Goal: Task Accomplishment & Management: Manage account settings

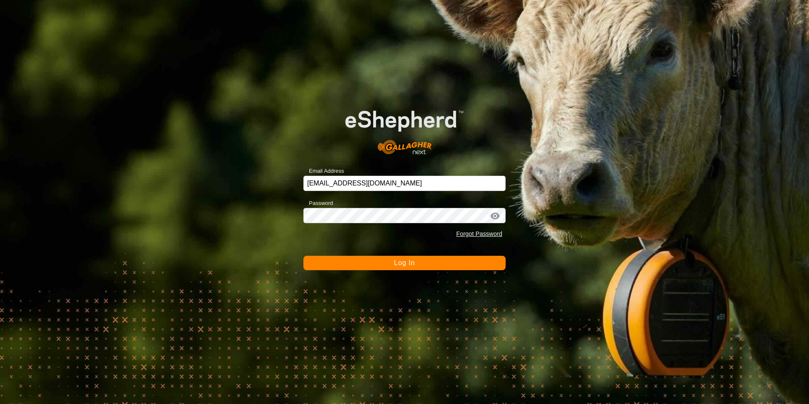
click at [429, 262] on button "Log In" at bounding box center [404, 263] width 202 height 14
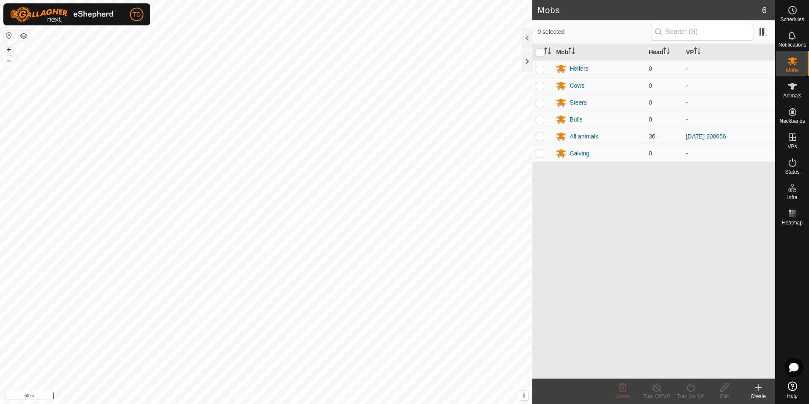
click at [10, 49] on button "+" at bounding box center [9, 49] width 10 height 10
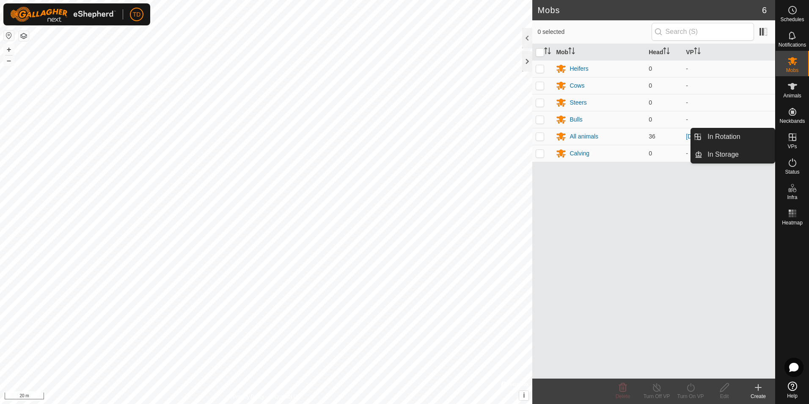
click at [803, 140] on div "VPs" at bounding box center [792, 139] width 33 height 25
click at [712, 133] on link "In Rotation" at bounding box center [739, 136] width 72 height 17
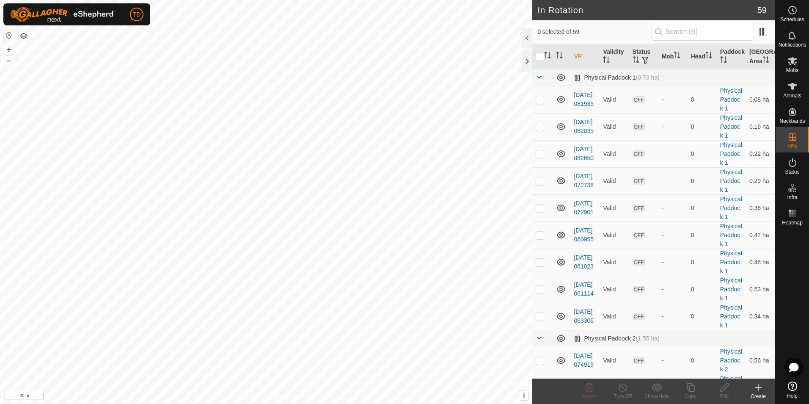
click at [758, 388] on icon at bounding box center [758, 387] width 0 height 6
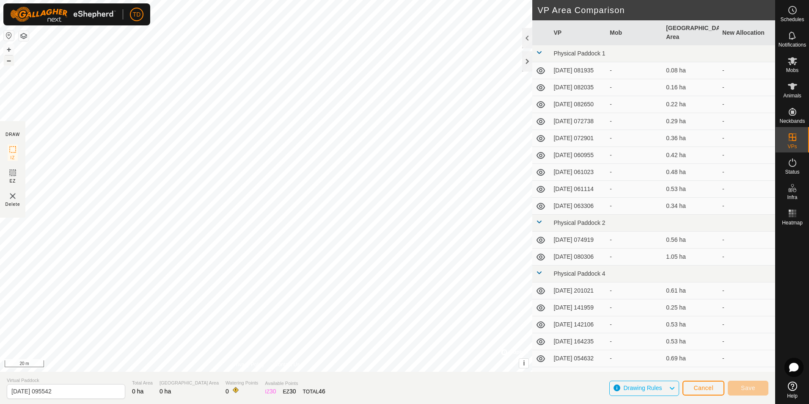
click at [10, 63] on button "–" at bounding box center [9, 60] width 10 height 10
click at [752, 389] on span "Save" at bounding box center [748, 387] width 14 height 7
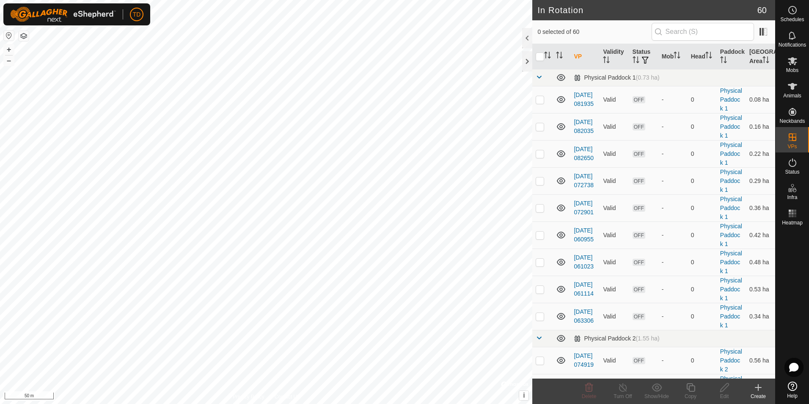
click at [758, 388] on icon at bounding box center [758, 387] width 0 height 6
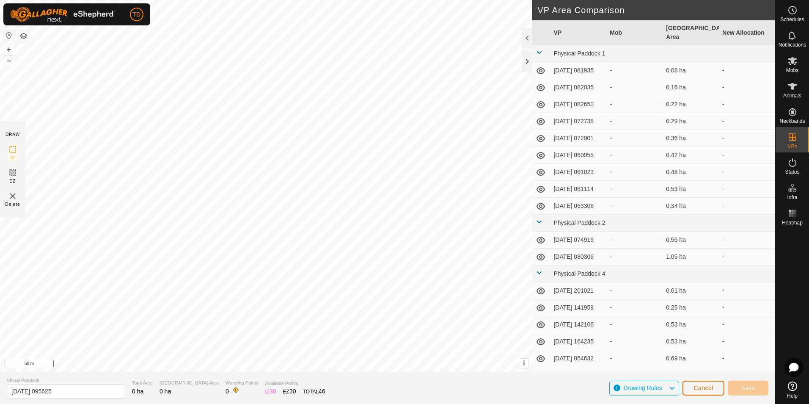
click at [700, 388] on span "Cancel" at bounding box center [704, 387] width 20 height 7
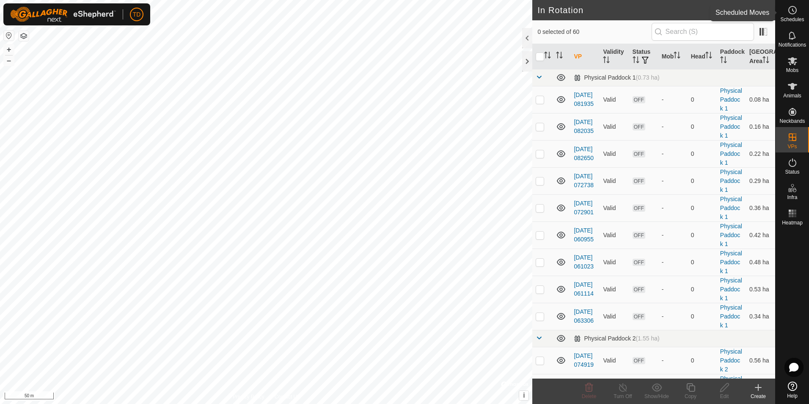
click at [793, 11] on icon at bounding box center [793, 10] width 1 height 3
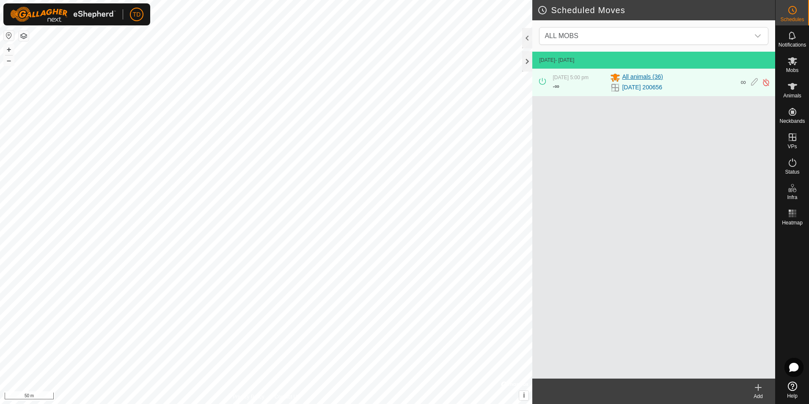
click at [647, 81] on span "All animals (36)" at bounding box center [642, 77] width 41 height 10
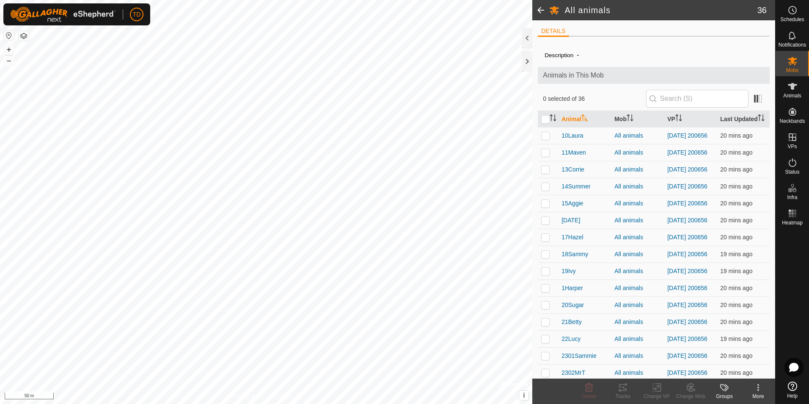
click at [542, 12] on span at bounding box center [540, 10] width 17 height 20
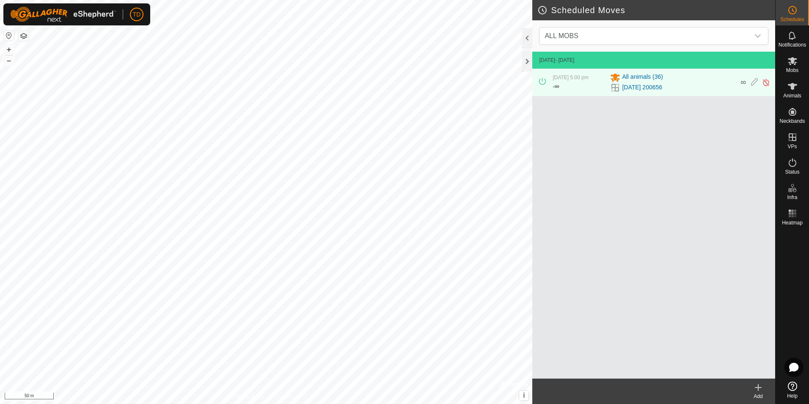
click at [589, 85] on div "[DATE] 5:00 pm - ∞" at bounding box center [579, 83] width 52 height 18
click at [756, 387] on icon at bounding box center [758, 387] width 6 height 0
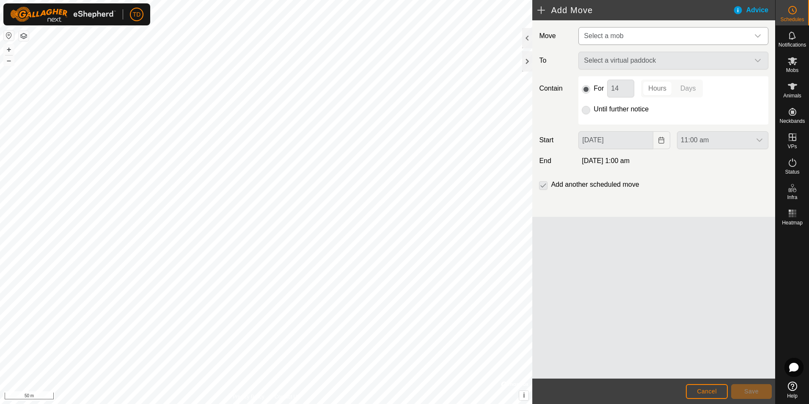
click at [755, 36] on icon "dropdown trigger" at bounding box center [758, 36] width 7 height 7
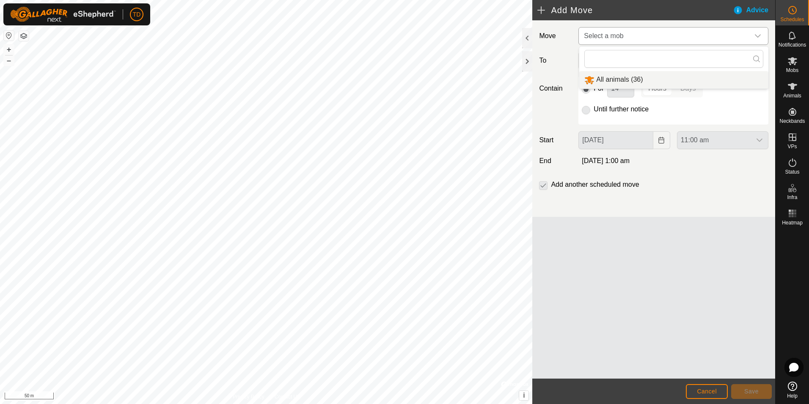
click at [622, 79] on li "All animals (36)" at bounding box center [673, 79] width 189 height 17
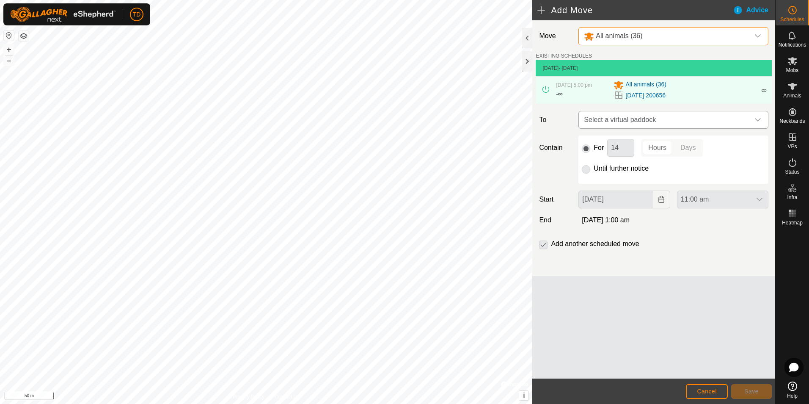
click at [756, 117] on icon "dropdown trigger" at bounding box center [758, 119] width 7 height 7
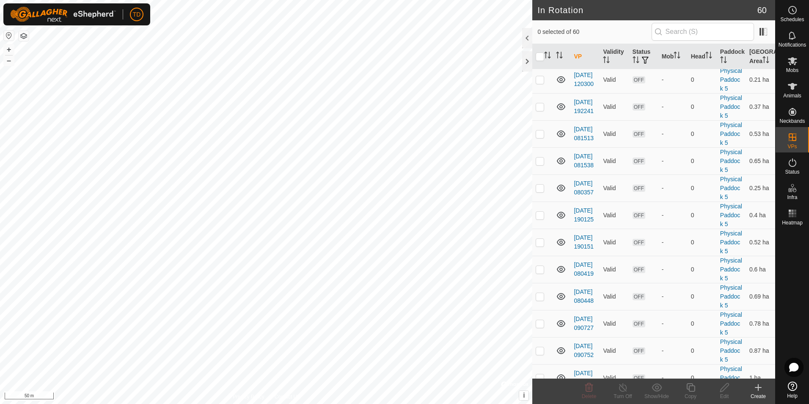
scroll to position [609, 0]
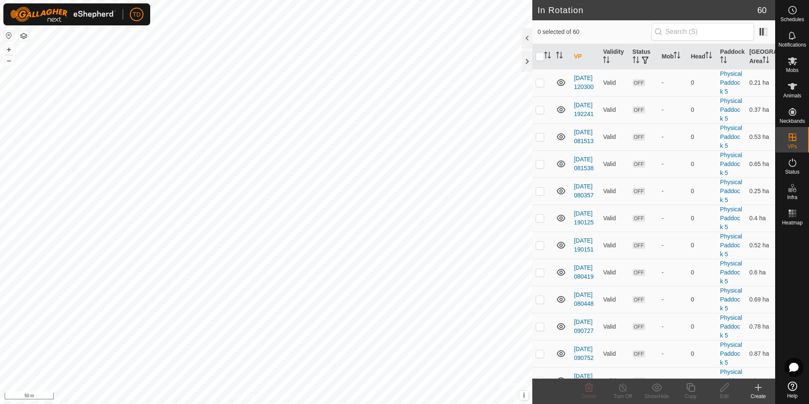
click at [587, 19] on link "[DATE] 095542" at bounding box center [584, 11] width 20 height 16
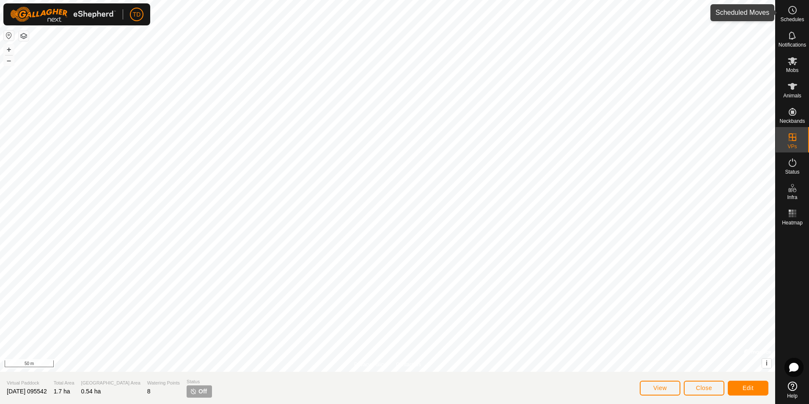
click at [792, 12] on icon at bounding box center [793, 10] width 10 height 10
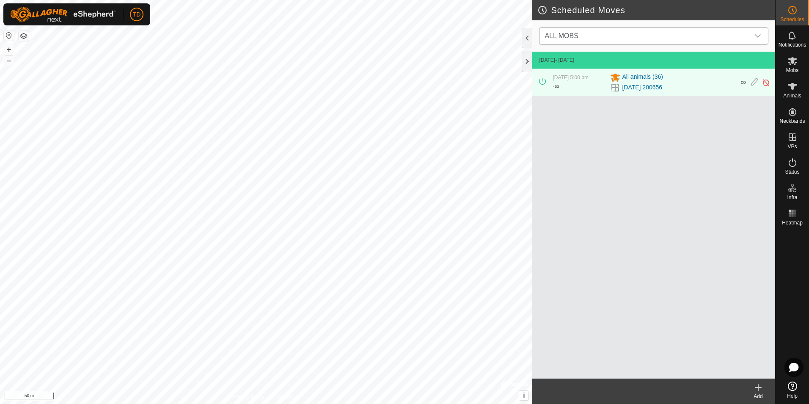
click at [756, 34] on icon "dropdown trigger" at bounding box center [758, 36] width 7 height 7
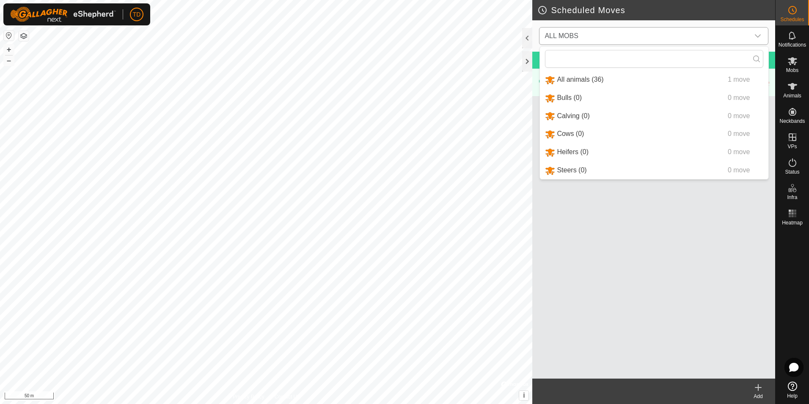
click at [650, 81] on li "All animals (36) 1 move" at bounding box center [654, 79] width 229 height 17
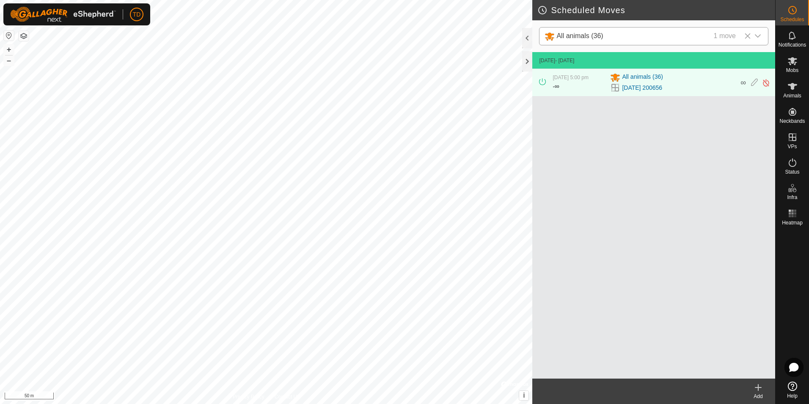
click at [759, 387] on icon at bounding box center [758, 387] width 6 height 0
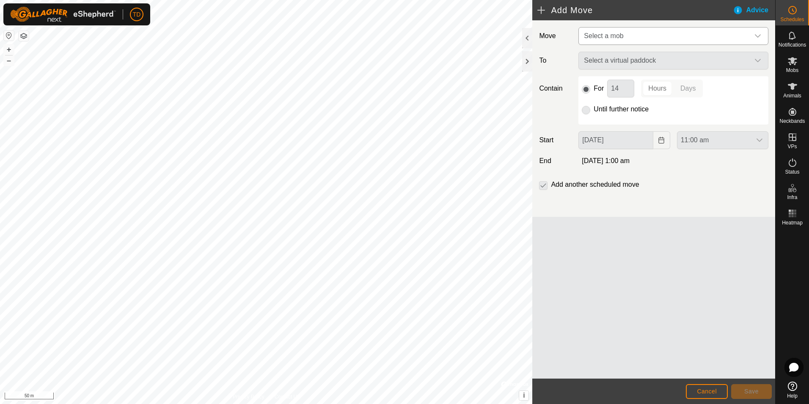
click at [759, 37] on icon "dropdown trigger" at bounding box center [758, 35] width 6 height 3
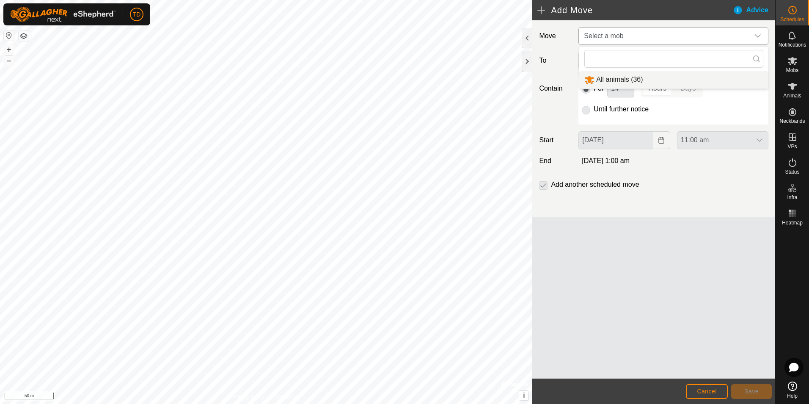
click at [628, 79] on li "All animals (36)" at bounding box center [673, 79] width 189 height 17
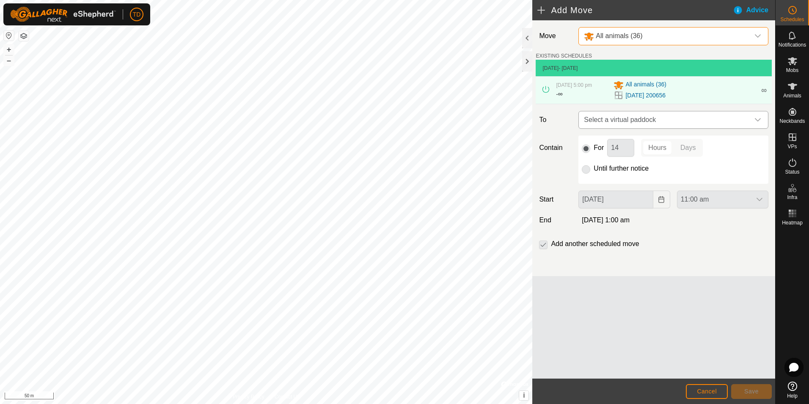
click at [755, 118] on icon "dropdown trigger" at bounding box center [758, 119] width 7 height 7
click at [710, 389] on span "Cancel" at bounding box center [707, 391] width 20 height 7
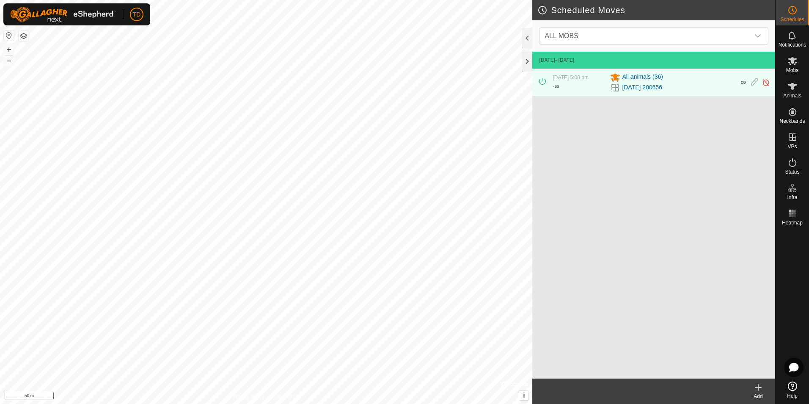
click at [710, 389] on footer "Add" at bounding box center [653, 390] width 243 height 25
click at [152, 65] on link "Logout" at bounding box center [176, 65] width 84 height 14
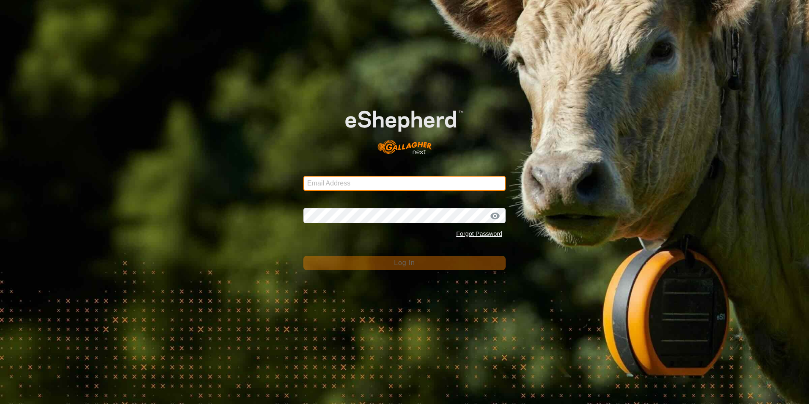
type input "[EMAIL_ADDRESS][DOMAIN_NAME]"
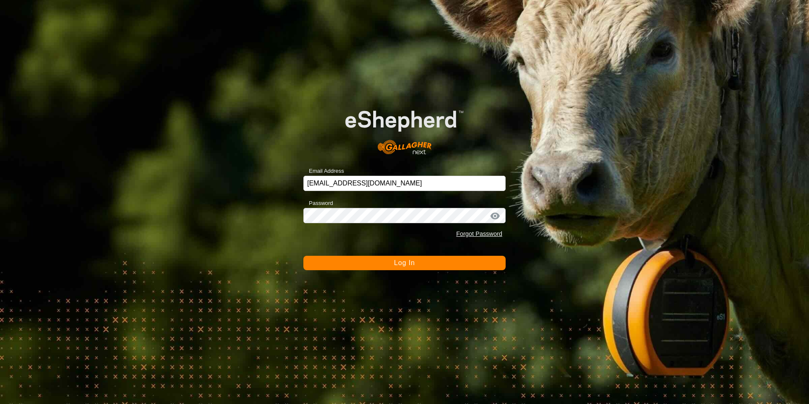
click at [405, 265] on span "Log In" at bounding box center [404, 262] width 21 height 7
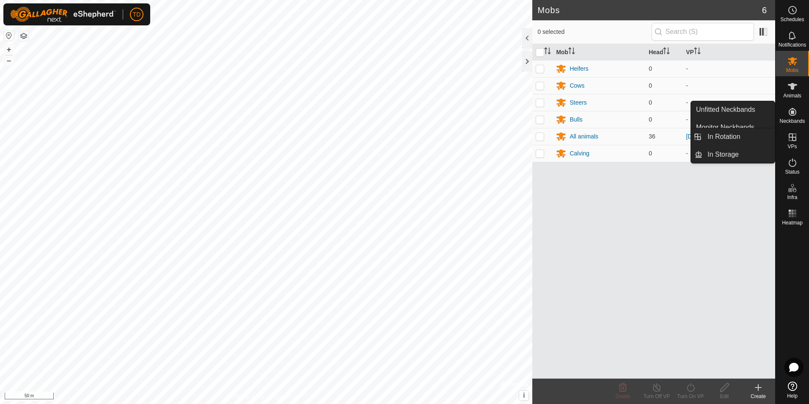
click at [794, 138] on icon at bounding box center [793, 137] width 10 height 10
click at [727, 136] on link "In Rotation" at bounding box center [739, 136] width 72 height 17
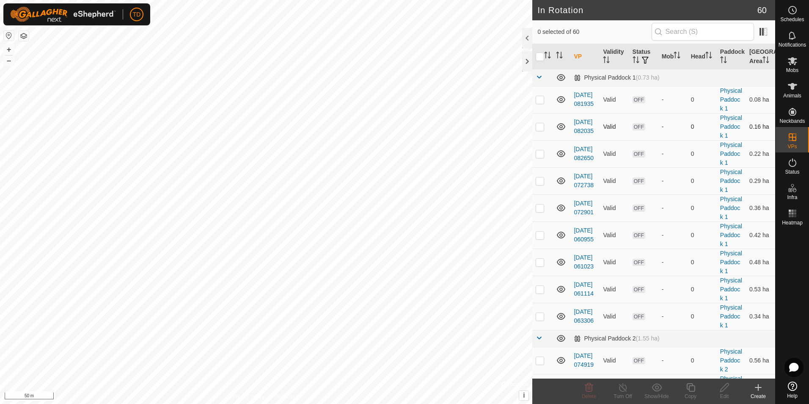
checkbox input "true"
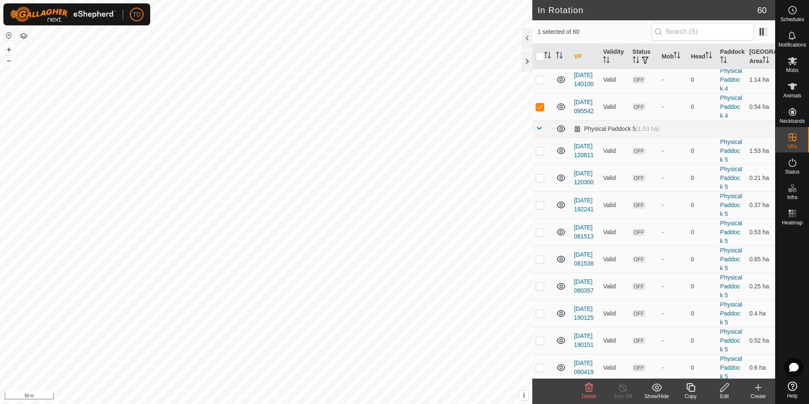
scroll to position [523, 0]
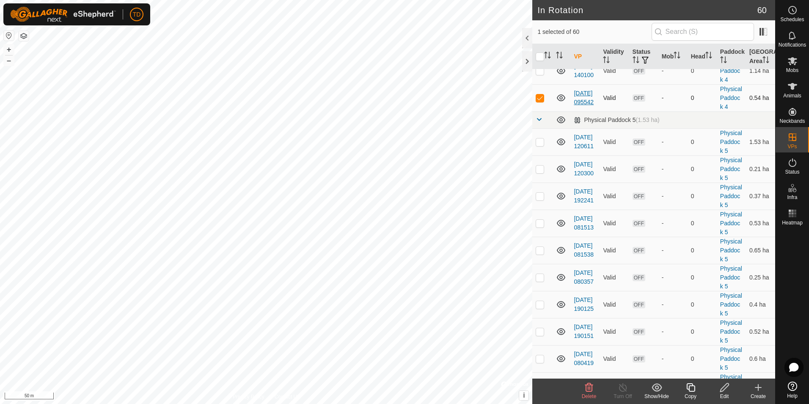
click at [581, 105] on link "[DATE] 095542" at bounding box center [584, 98] width 20 height 16
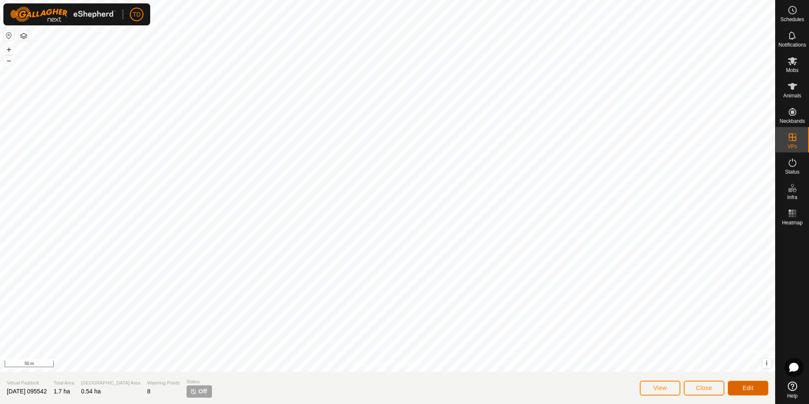
click at [754, 389] on button "Edit" at bounding box center [748, 387] width 41 height 15
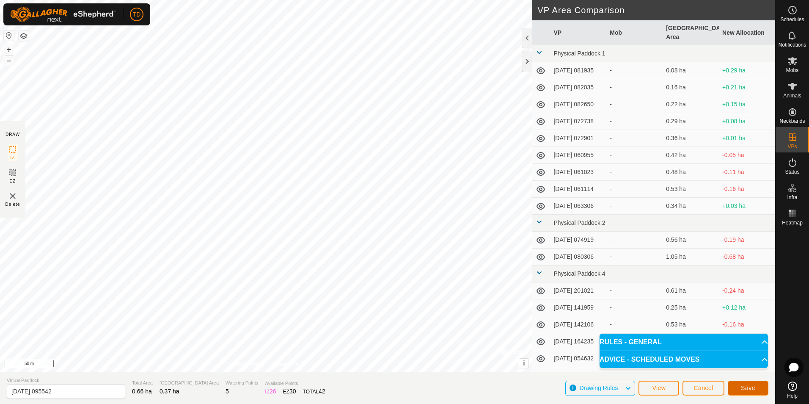
click at [748, 386] on span "Save" at bounding box center [748, 387] width 14 height 7
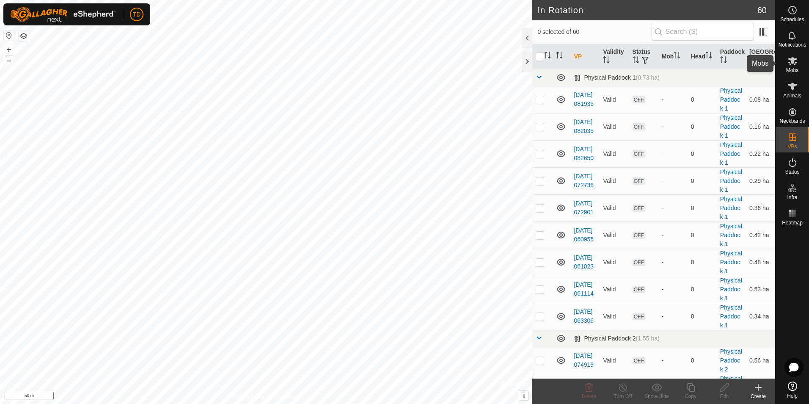
click at [792, 66] on icon at bounding box center [793, 61] width 10 height 10
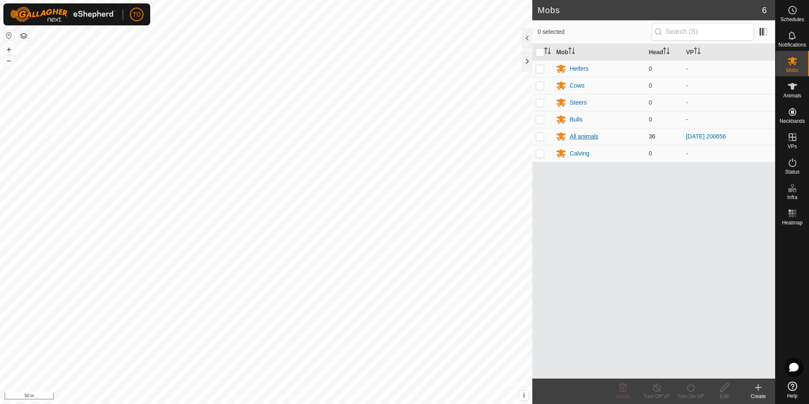
click at [575, 136] on div "All animals" at bounding box center [584, 136] width 29 height 9
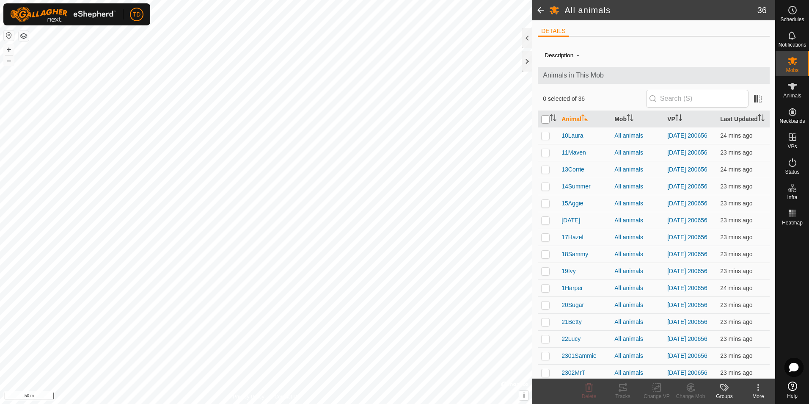
click at [546, 120] on input "checkbox" at bounding box center [545, 119] width 8 height 8
checkbox input "true"
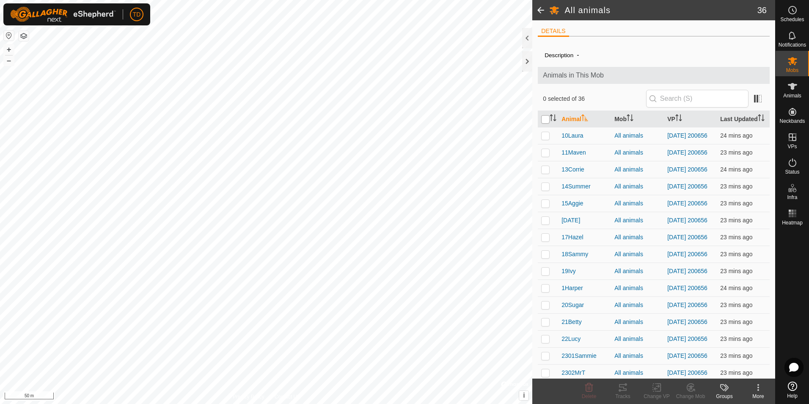
checkbox input "true"
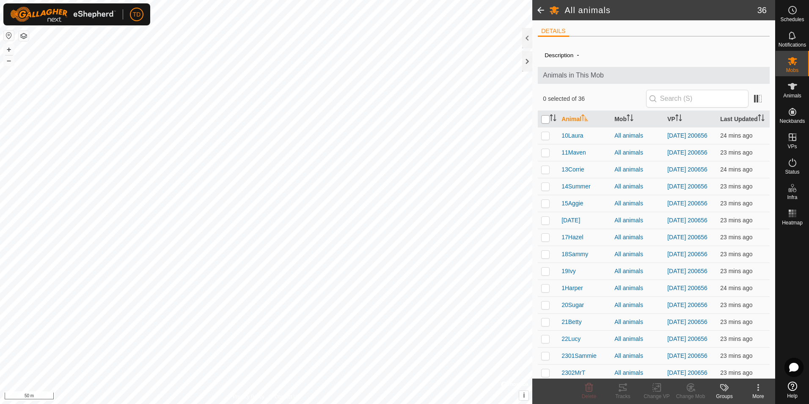
checkbox input "true"
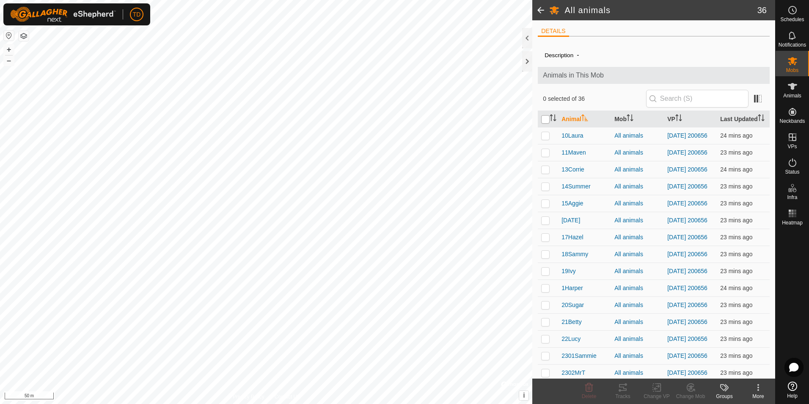
checkbox input "true"
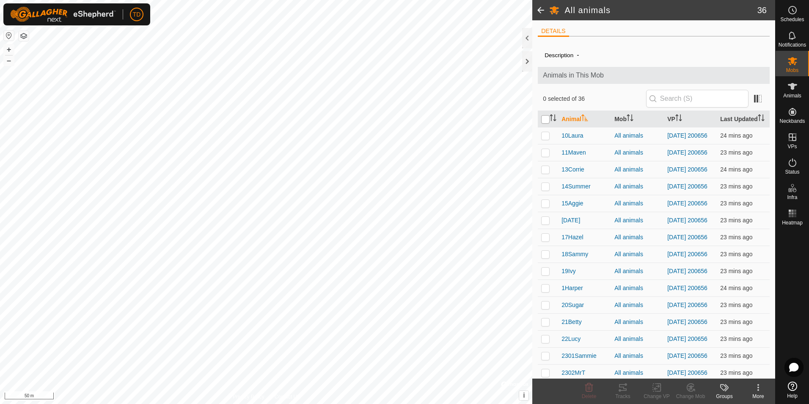
checkbox input "true"
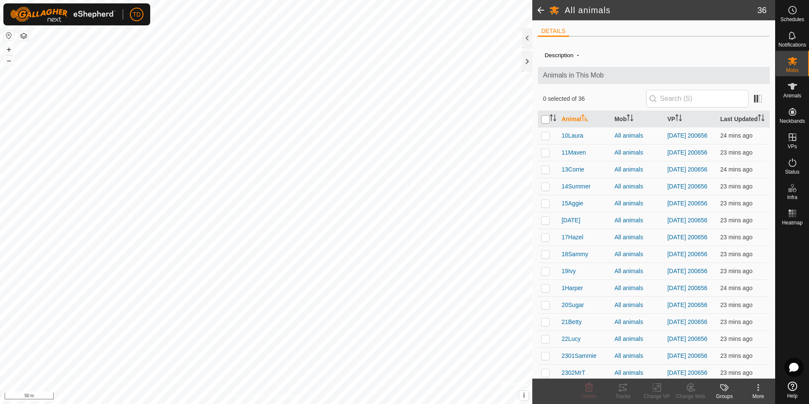
checkbox input "true"
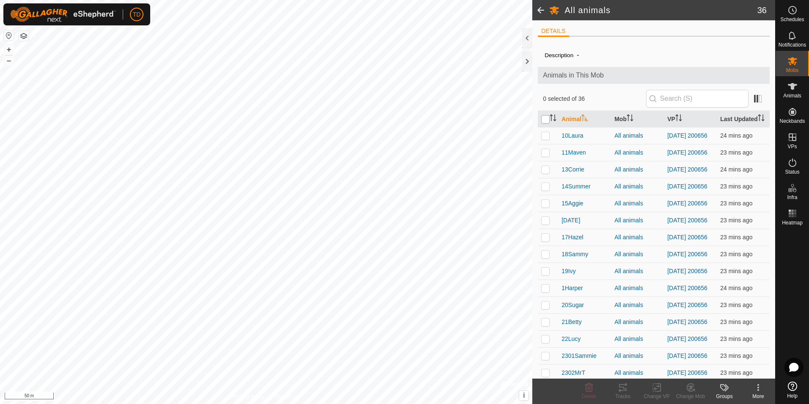
checkbox input "true"
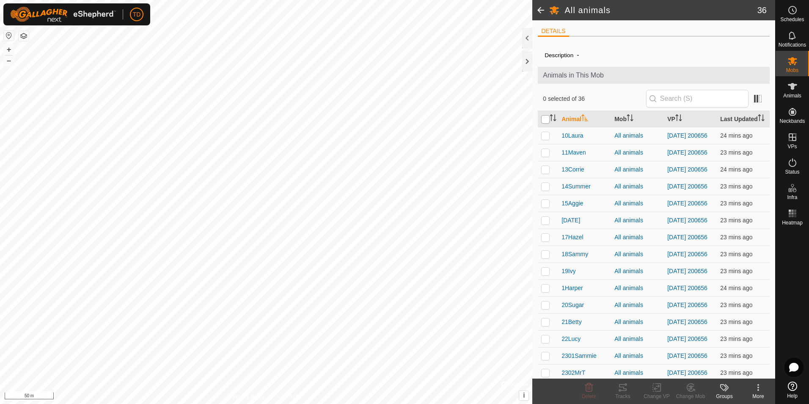
checkbox input "true"
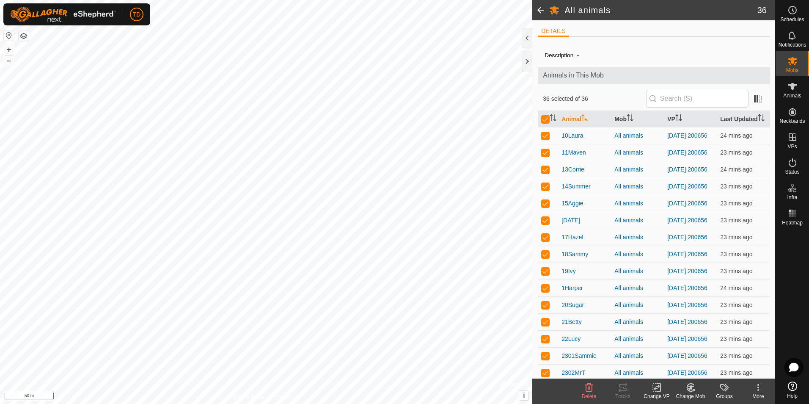
click at [657, 388] on icon at bounding box center [657, 388] width 6 height 6
click at [674, 353] on link "Choose VP..." at bounding box center [682, 350] width 84 height 17
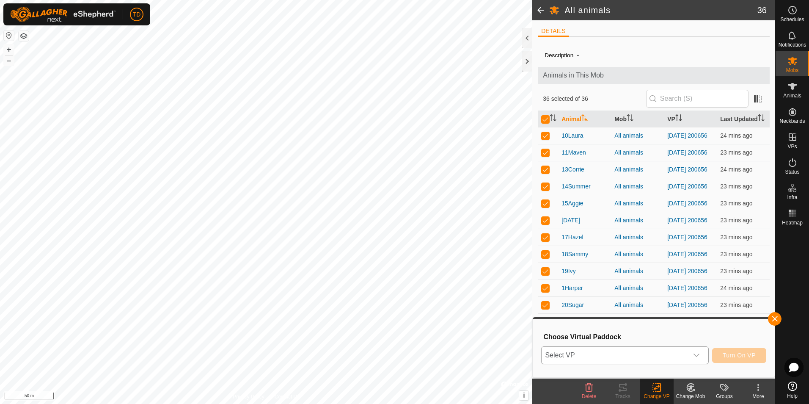
click at [698, 355] on icon "dropdown trigger" at bounding box center [696, 355] width 7 height 7
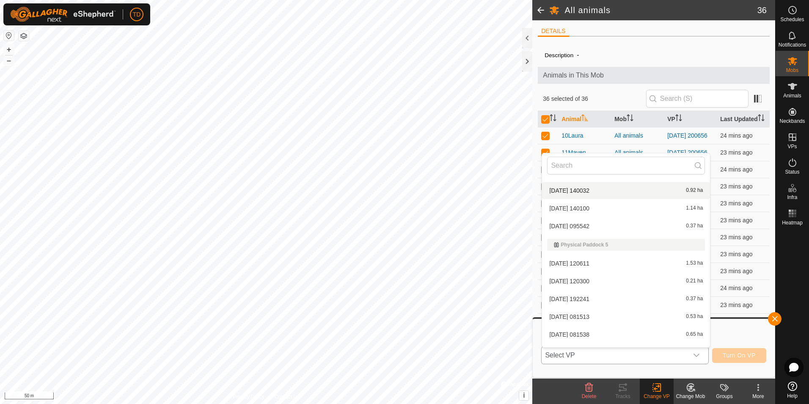
scroll to position [325, 0]
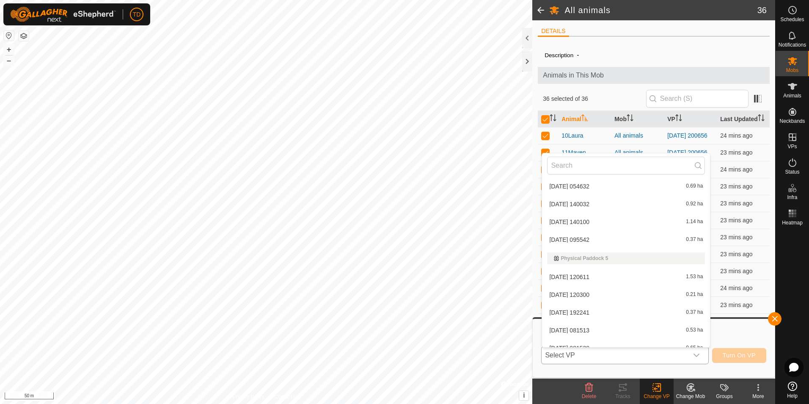
click at [577, 240] on li "[DATE] 095542 0.37 ha" at bounding box center [626, 239] width 168 height 17
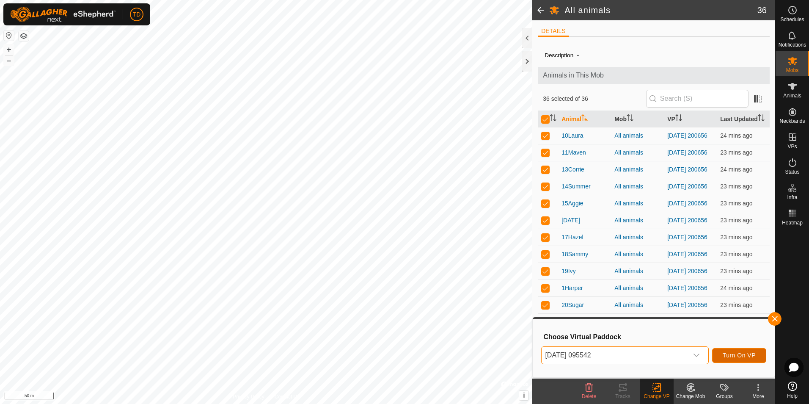
click at [741, 355] on span "Turn On VP" at bounding box center [739, 355] width 33 height 7
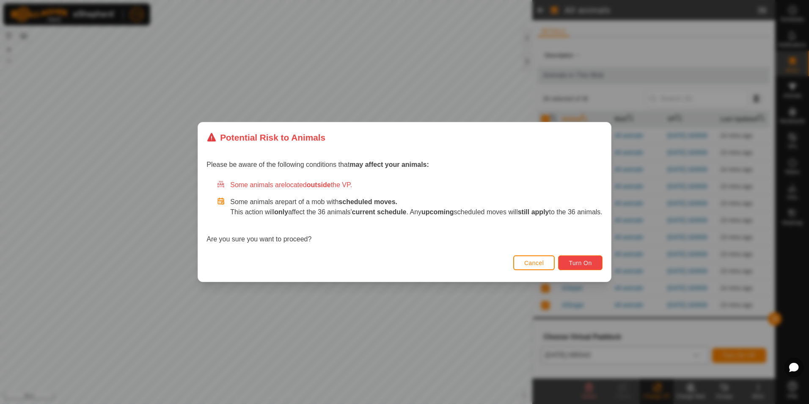
click at [583, 264] on span "Turn On" at bounding box center [580, 262] width 23 height 7
